Goal: Task Accomplishment & Management: Manage account settings

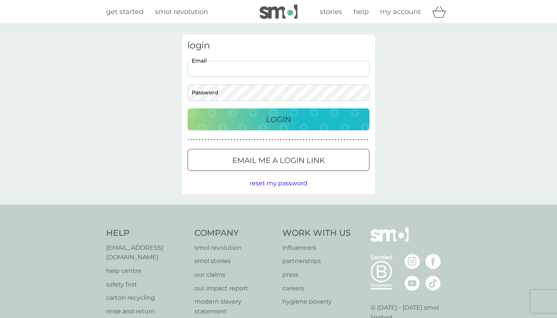
type input "[EMAIL_ADDRESS][DOMAIN_NAME]"
click at [278, 119] on button "Login" at bounding box center [279, 119] width 182 height 22
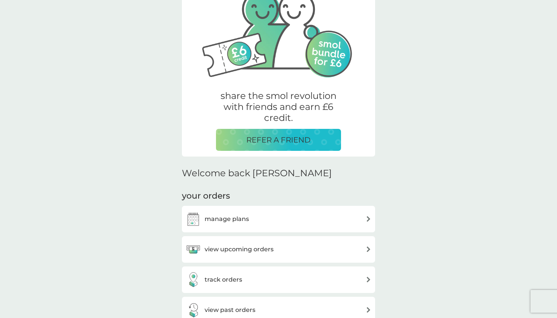
scroll to position [66, 0]
click at [268, 217] on div "manage plans" at bounding box center [279, 218] width 186 height 15
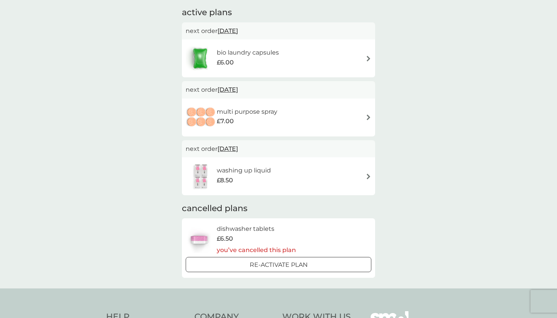
scroll to position [74, 0]
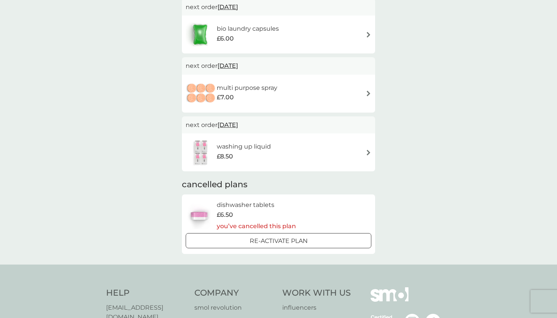
click at [357, 148] on div "washing up liquid £8.50" at bounding box center [279, 152] width 186 height 27
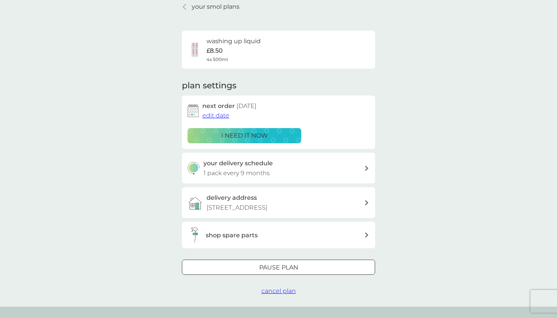
scroll to position [55, 0]
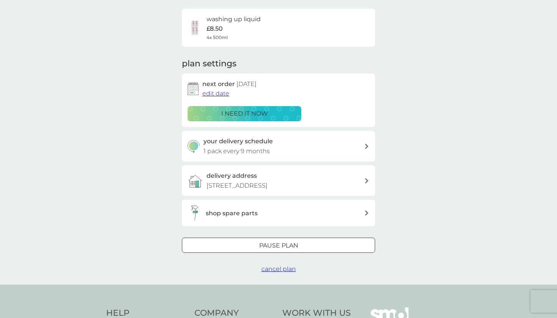
click at [272, 111] on div "i need it now" at bounding box center [244, 114] width 104 height 10
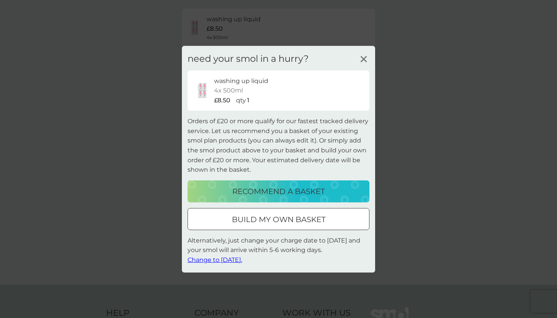
click at [237, 256] on span "Change to [DATE]." at bounding box center [215, 259] width 55 height 7
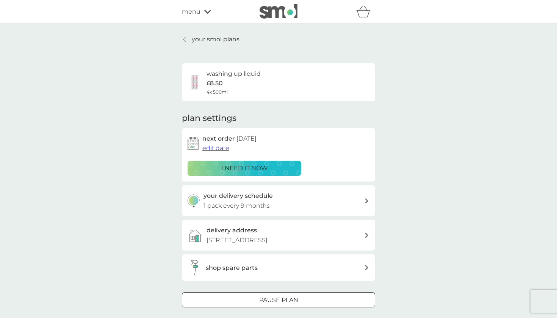
scroll to position [0, 0]
